Goal: Task Accomplishment & Management: Use online tool/utility

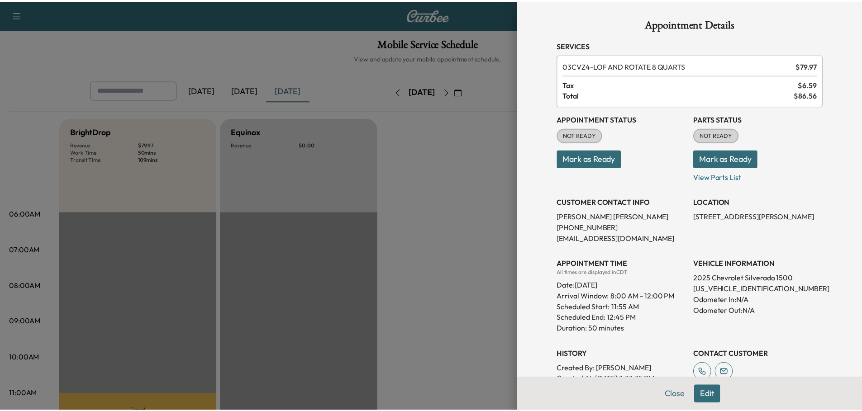
scroll to position [226, 0]
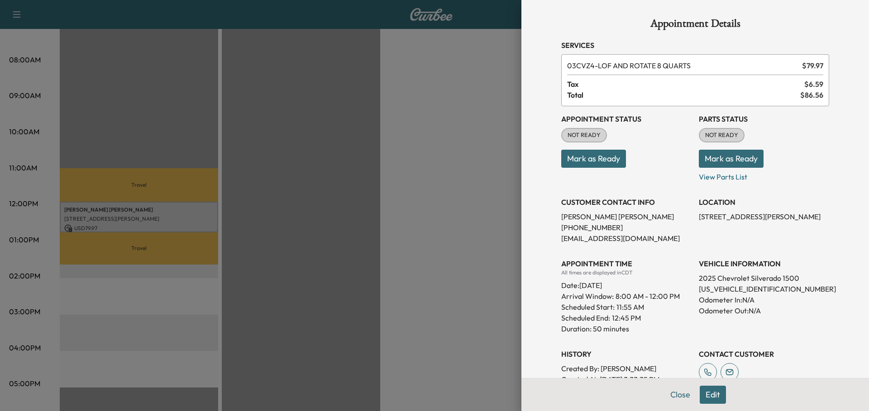
drag, startPoint x: 0, startPoint y: 0, endPoint x: 435, endPoint y: 62, distance: 439.3
click at [435, 62] on div at bounding box center [434, 205] width 869 height 411
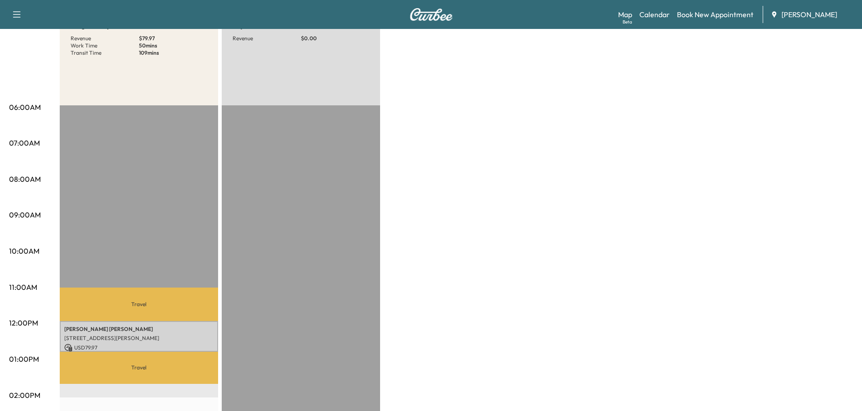
scroll to position [0, 0]
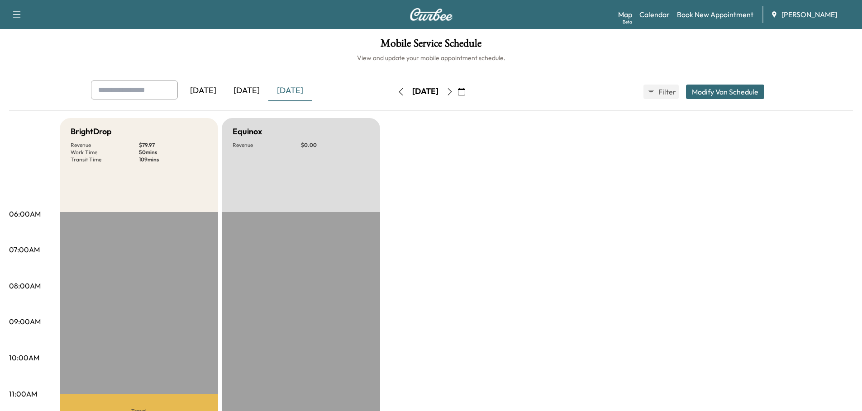
click at [454, 91] on icon "button" at bounding box center [449, 91] width 7 height 7
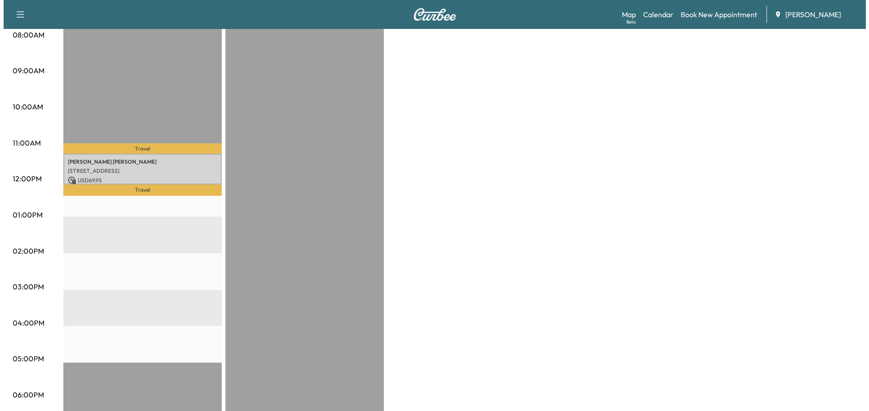
scroll to position [272, 0]
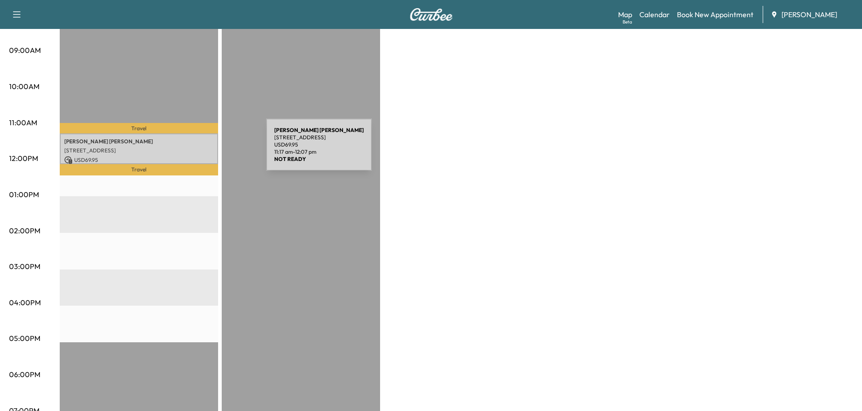
click at [198, 150] on p "[STREET_ADDRESS]" at bounding box center [138, 150] width 149 height 7
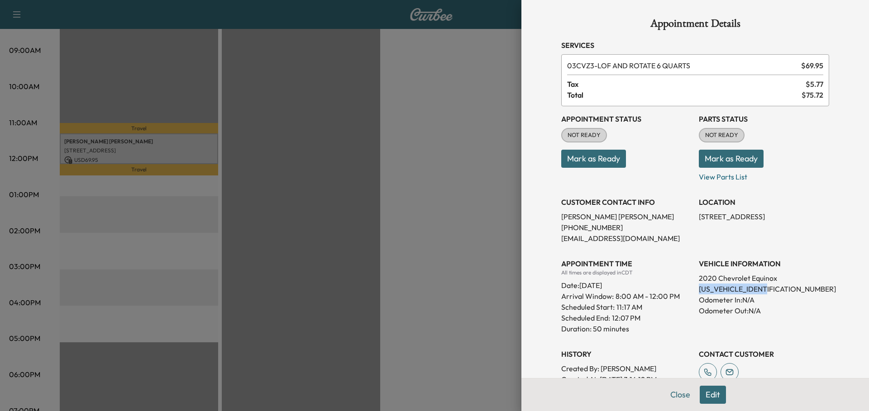
drag, startPoint x: 765, startPoint y: 289, endPoint x: 693, endPoint y: 289, distance: 71.5
click at [699, 290] on p "[US_VEHICLE_IDENTIFICATION_NUMBER]" at bounding box center [764, 289] width 130 height 11
copy p "[US_VEHICLE_IDENTIFICATION_NUMBER]"
